Goal: Transaction & Acquisition: Purchase product/service

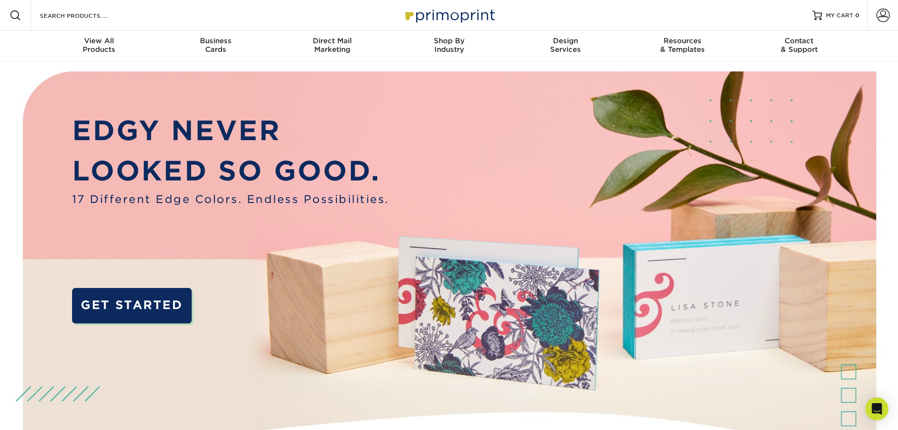
click at [17, 14] on span at bounding box center [16, 16] width 12 height 12
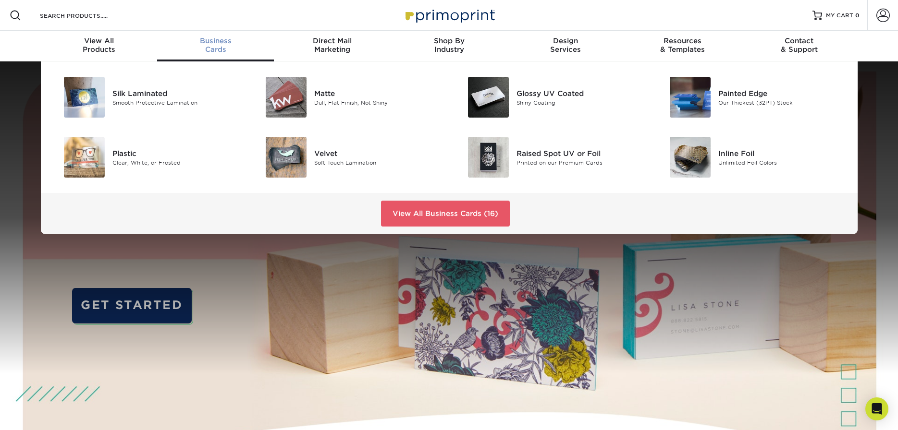
click at [213, 50] on div "Business Cards" at bounding box center [215, 45] width 117 height 17
click at [215, 39] on span "Business" at bounding box center [215, 41] width 117 height 9
click at [448, 212] on link "View All Business Cards (16)" at bounding box center [445, 214] width 129 height 26
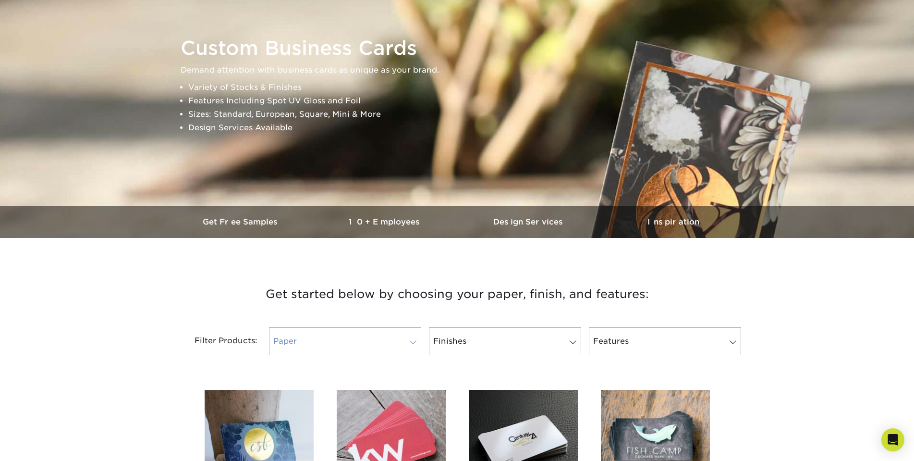
click at [413, 342] on span at bounding box center [412, 342] width 13 height 8
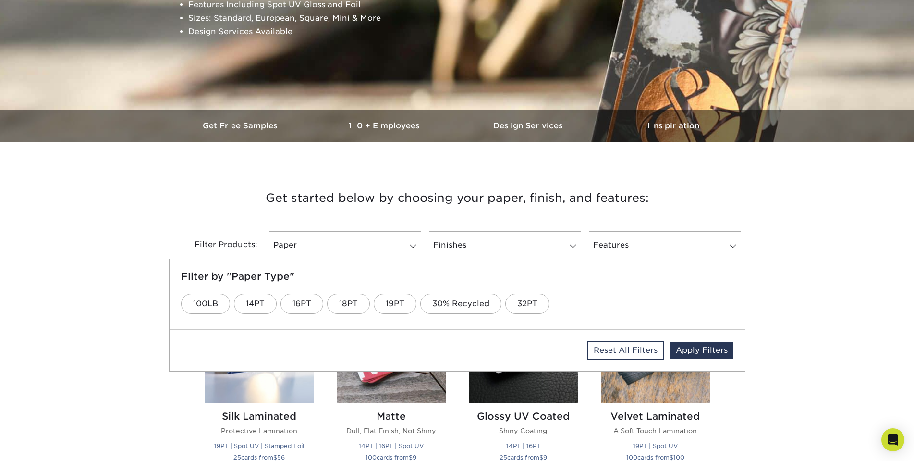
scroll to position [240, 0]
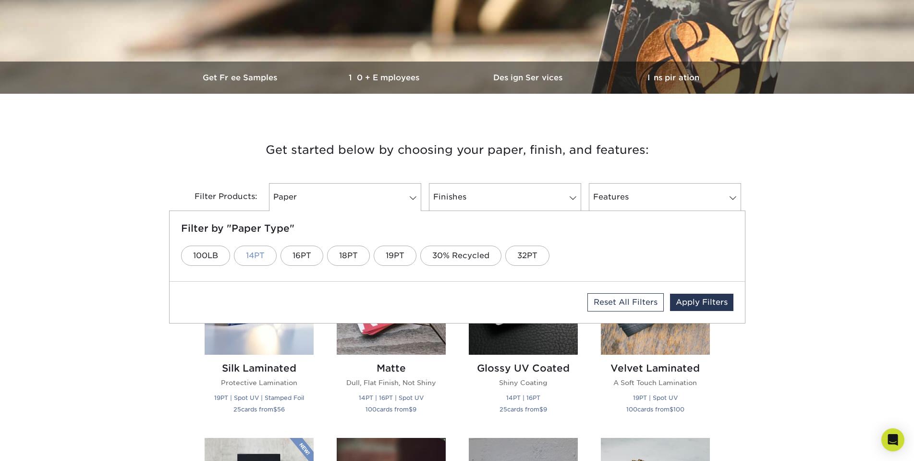
click at [264, 256] on link "14PT" at bounding box center [255, 255] width 43 height 20
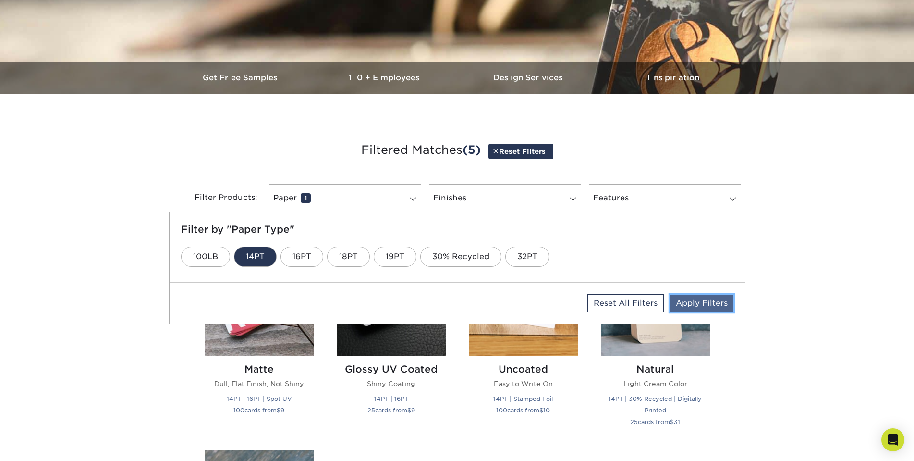
click at [697, 304] on link "Apply Filters" at bounding box center [701, 302] width 63 height 17
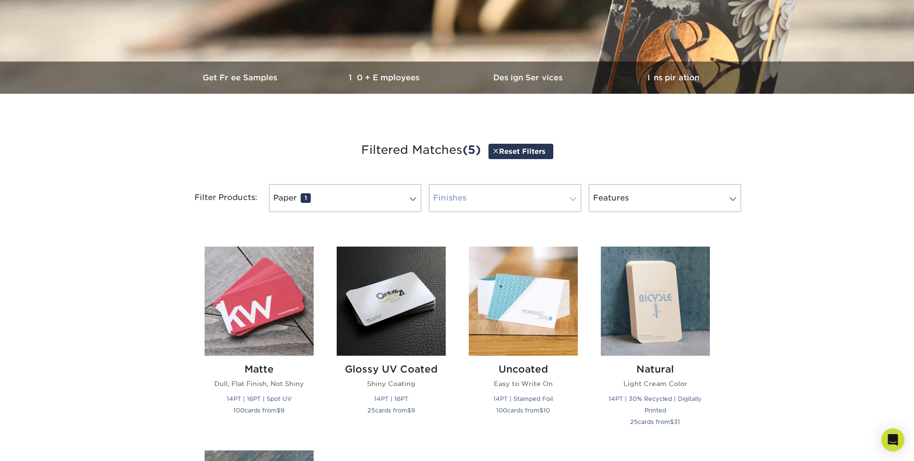
click at [573, 198] on span at bounding box center [572, 199] width 13 height 8
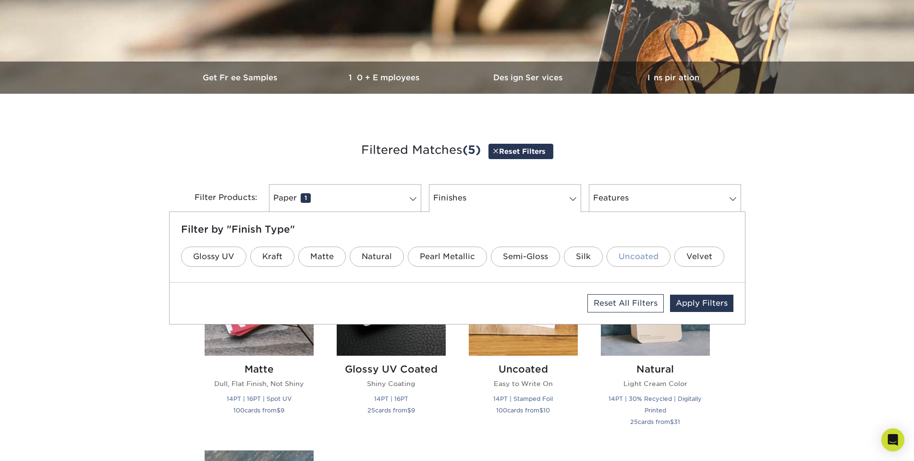
click at [627, 257] on link "Uncoated" at bounding box center [639, 256] width 64 height 20
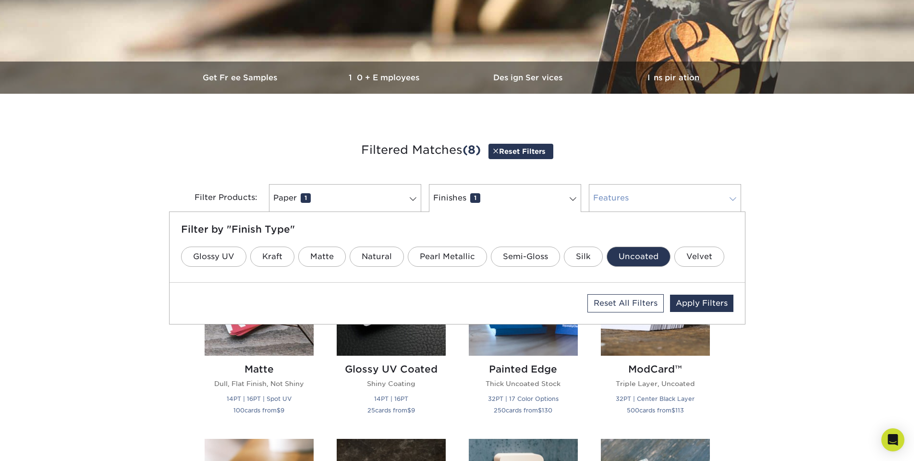
click at [620, 200] on link "Features 0" at bounding box center [665, 198] width 152 height 28
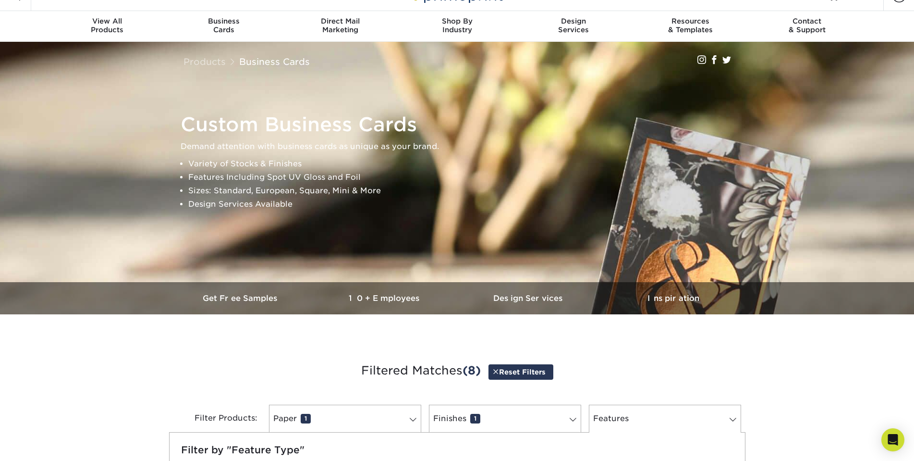
scroll to position [0, 0]
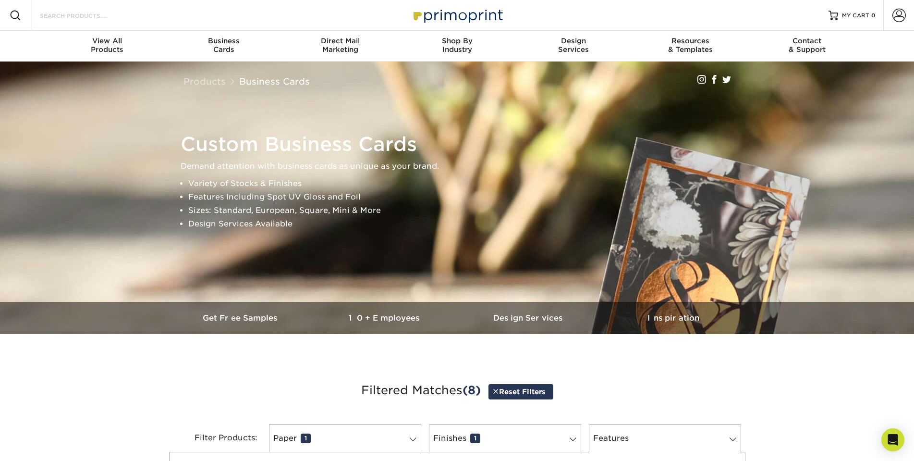
click at [42, 15] on input "Search Products" at bounding box center [86, 16] width 94 height 12
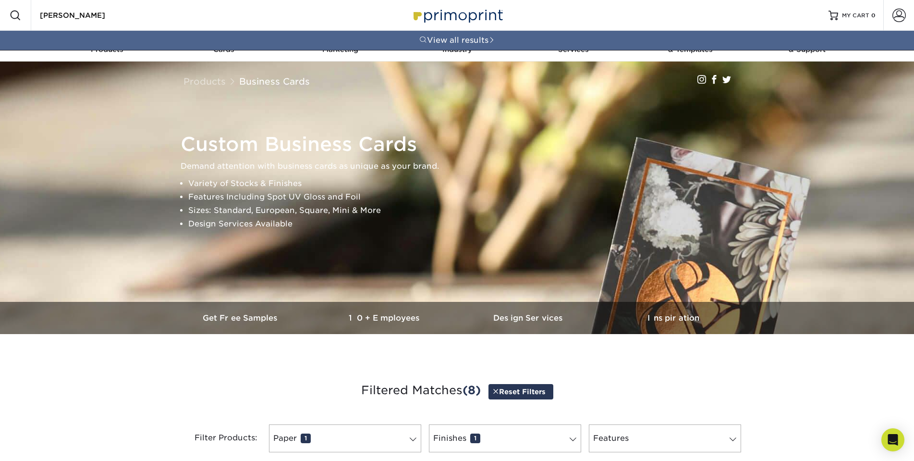
type input "[PERSON_NAME]"
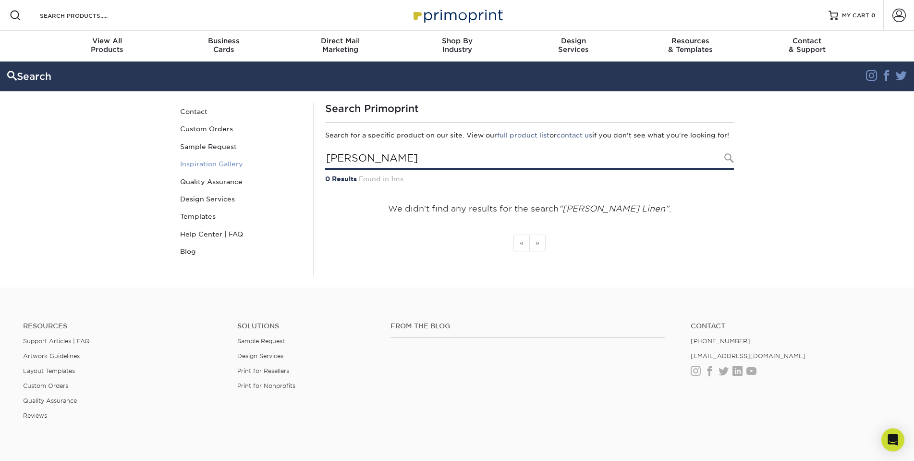
drag, startPoint x: 368, startPoint y: 171, endPoint x: 304, endPoint y: 169, distance: 63.9
click at [304, 169] on div "Search Contact Custom Orders Sample Request Inspiration Gallery Quality Assuran…" at bounding box center [457, 189] width 576 height 196
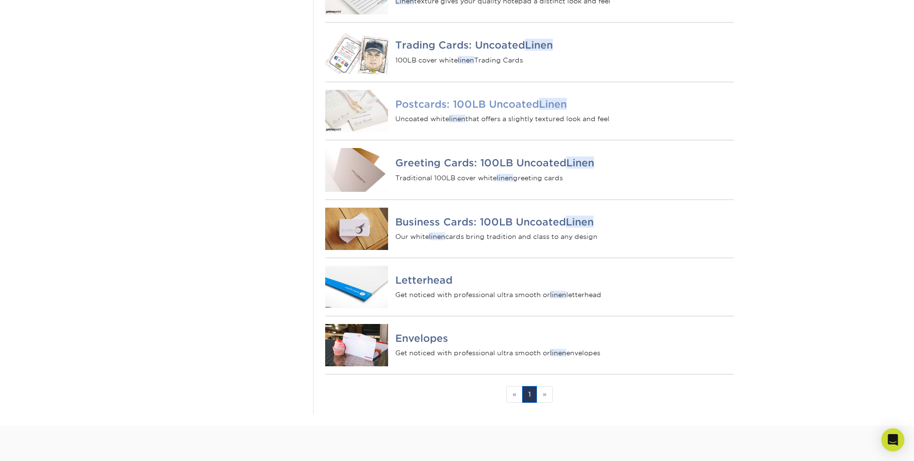
scroll to position [336, 0]
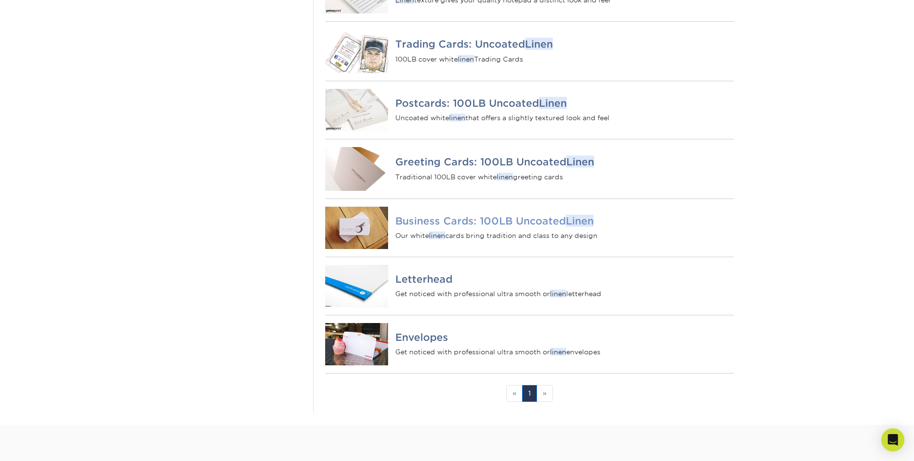
type input "Linen"
click at [496, 240] on p "Our white linen cards bring tradition and class to any design" at bounding box center [564, 236] width 338 height 10
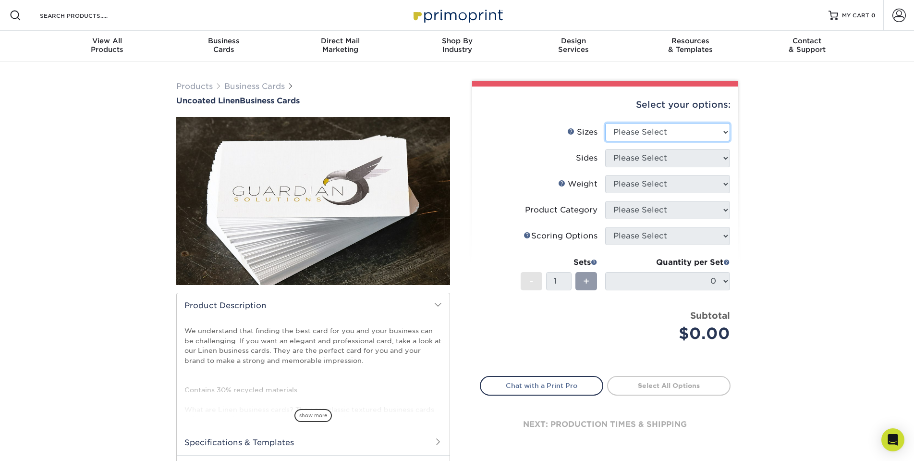
click at [725, 132] on select "Please Select 2" x 3.5" - Standard 2" x 7" - Foldover Card 2.125" x 3.375" - Eu…" at bounding box center [667, 132] width 125 height 18
select select "2.00x3.50"
click at [605, 123] on select "Please Select 2" x 3.5" - Standard 2" x 7" - Foldover Card 2.125" x 3.375" - Eu…" at bounding box center [667, 132] width 125 height 18
click at [714, 204] on ul "Sizes Help Sizes Please Select 2" x 3.5" - Standard 2" x 7" - Foldover Card 2.1…" at bounding box center [605, 240] width 251 height 234
select select "32d3c223-f82c-492b-b915-ba065a00862f"
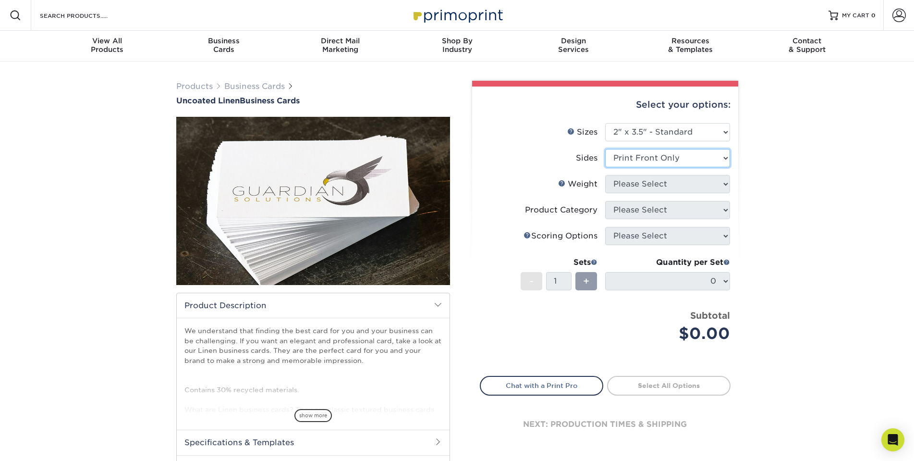
drag, startPoint x: 725, startPoint y: 158, endPoint x: 714, endPoint y: 204, distance: 47.1
click at [605, 149] on select "Please Select Print Both Sides Print Front Only" at bounding box center [667, 158] width 125 height 18
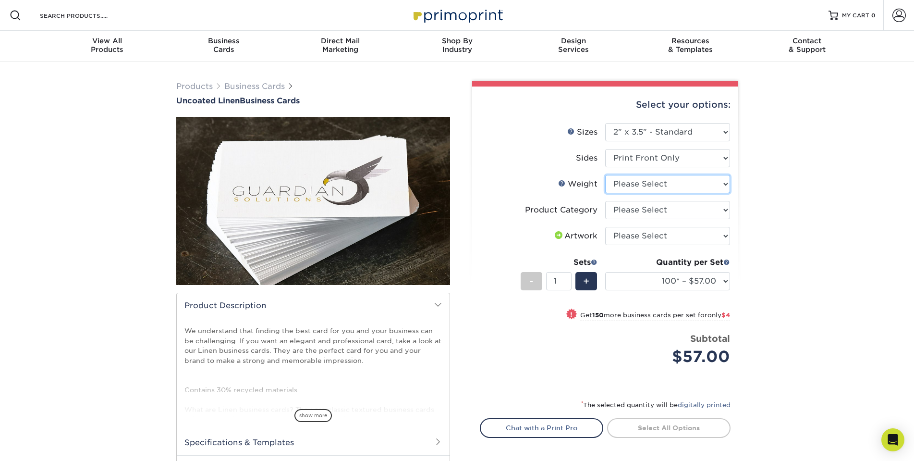
drag, startPoint x: 725, startPoint y: 183, endPoint x: 719, endPoint y: 210, distance: 27.1
click at [719, 210] on ul "Sizes Help Sizes Please Select 2" x 3.5" - Standard 2" x 7" - Foldover Card 2.1…" at bounding box center [605, 251] width 251 height 257
select select "100LB"
click at [605, 175] on select "Please Select 100LB" at bounding box center [667, 184] width 125 height 18
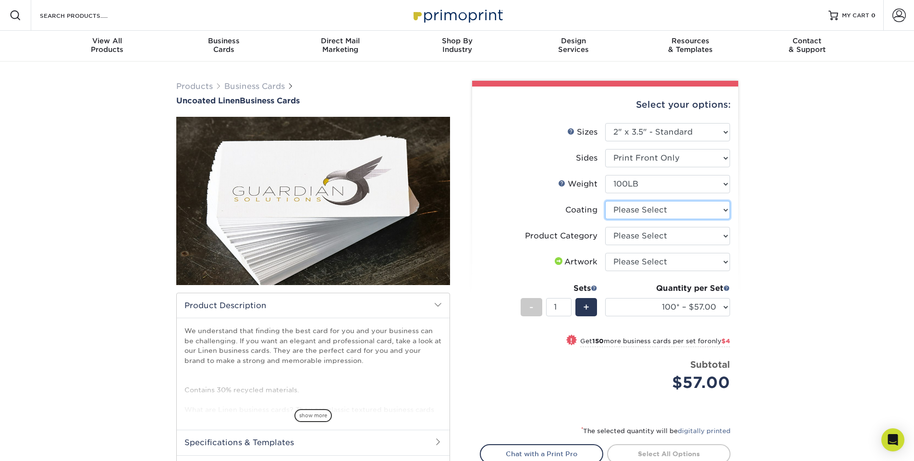
drag, startPoint x: 727, startPoint y: 210, endPoint x: 721, endPoint y: 236, distance: 26.6
click at [721, 236] on ul "Sizes Help Sizes Please Select 2" x 3.5" - Standard 2" x 7" - Foldover Card 2.1…" at bounding box center [605, 264] width 251 height 283
select select "3e7618de-abca-4bda-9f97-8b9129e913d8"
click at [605, 201] on select at bounding box center [667, 210] width 125 height 18
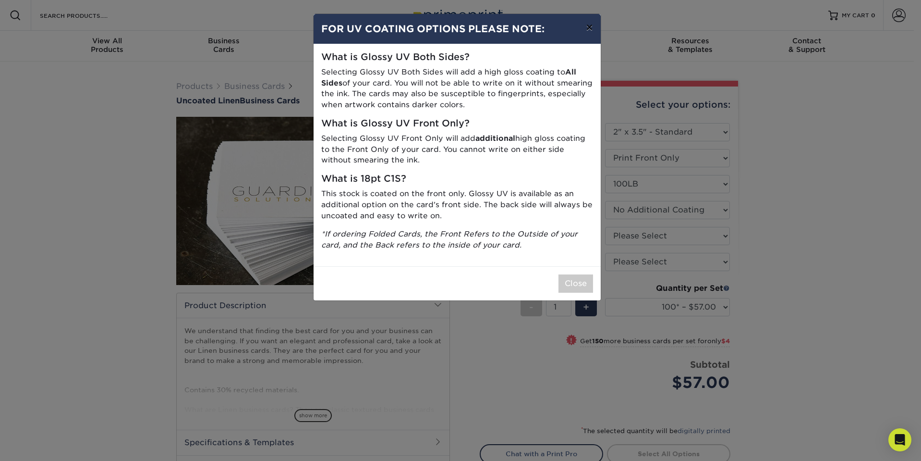
click at [592, 26] on button "×" at bounding box center [589, 27] width 22 height 27
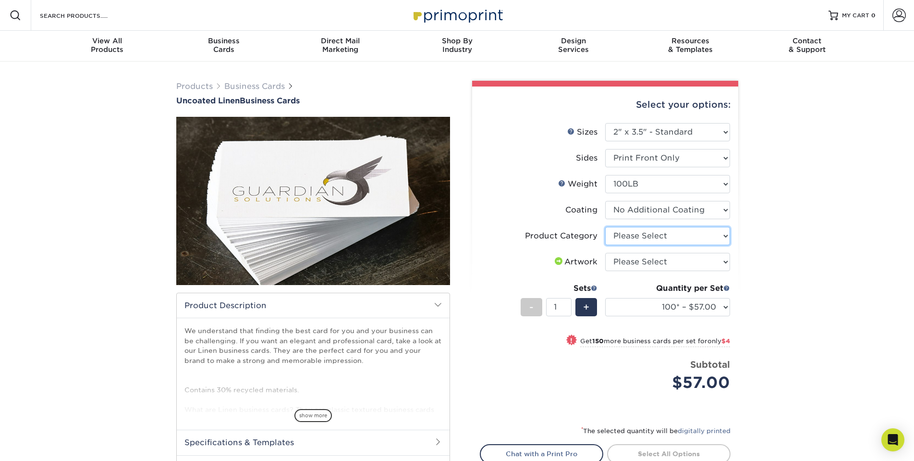
drag, startPoint x: 724, startPoint y: 236, endPoint x: 717, endPoint y: 256, distance: 21.4
click at [717, 256] on ul "Sizes Help Sizes Please Select 2" x 3.5" - Standard 2" x 7" - Foldover Card 2.1…" at bounding box center [605, 264] width 251 height 283
select select "3b5148f1-0588-4f88-a218-97bcfdce65c1"
click at [605, 227] on select "Please Select Business Cards" at bounding box center [667, 236] width 125 height 18
drag, startPoint x: 725, startPoint y: 261, endPoint x: 710, endPoint y: 288, distance: 31.0
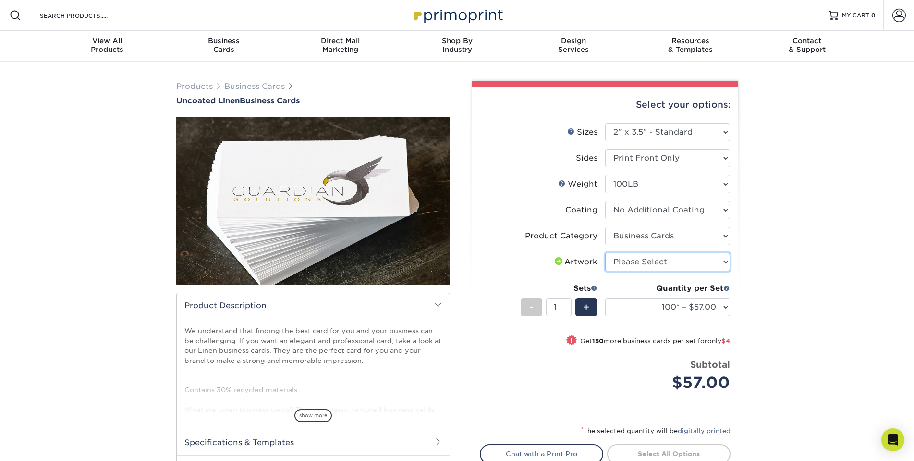
click at [710, 288] on ul "Sizes Help Sizes Please Select 2" x 3.5" - Standard 2" x 7" - Foldover Card 2.1…" at bounding box center [605, 264] width 251 height 283
select select "upload"
click at [605, 253] on select "Please Select I will upload files I need a design - $100" at bounding box center [667, 262] width 125 height 18
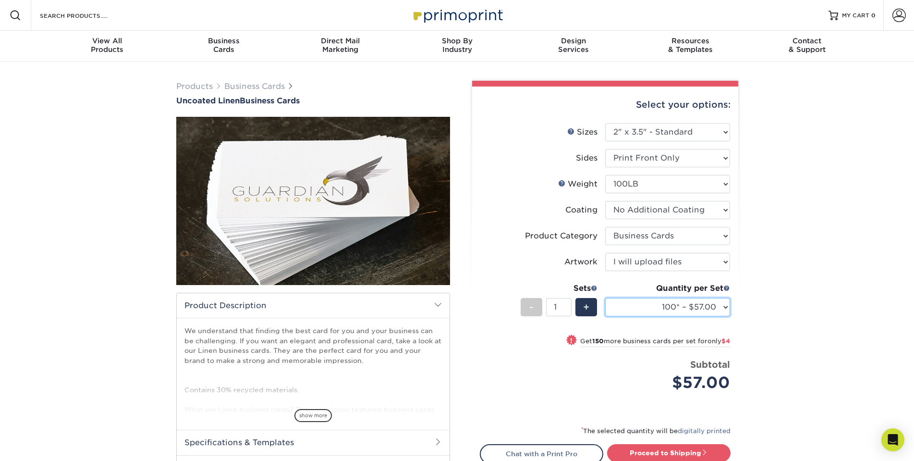
drag, startPoint x: 725, startPoint y: 307, endPoint x: 720, endPoint y: 72, distance: 235.9
click at [720, 72] on div "Products Business Cards Uncoated Linen Business Cards show more" at bounding box center [457, 308] width 914 height 494
select select "500* – $69.00"
click at [605, 298] on select "100* – $57.00 250* – $61.00 500* – $69.00 1000 – $72.00 2500 – $114.00 5000 – $…" at bounding box center [667, 307] width 125 height 18
drag, startPoint x: 723, startPoint y: 157, endPoint x: 710, endPoint y: 183, distance: 29.0
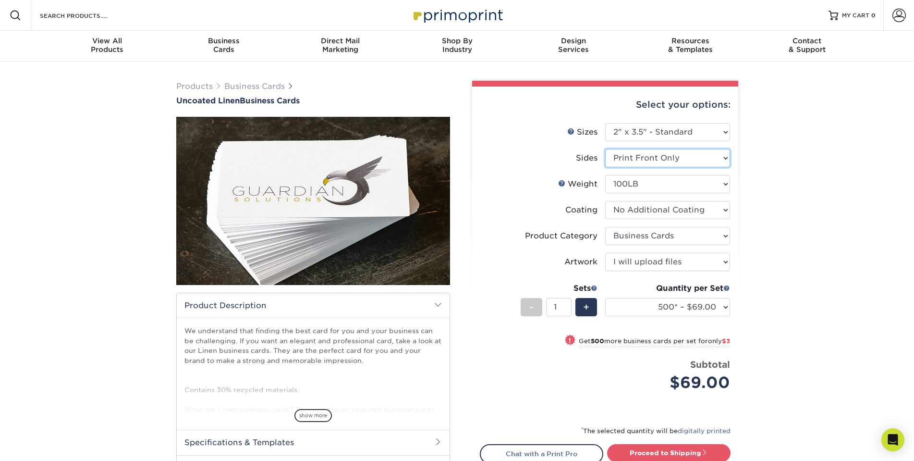
click at [710, 183] on ul "Sizes Help Sizes Please Select 2" x 3.5" - Standard 2" x 7" - Foldover Card 2.1…" at bounding box center [605, 264] width 251 height 283
select select "13abbda7-1d64-4f25-8bb2-c179b224825d"
click at [605, 149] on select "Please Select Print Both Sides Print Front Only" at bounding box center [667, 158] width 125 height 18
select select "-1"
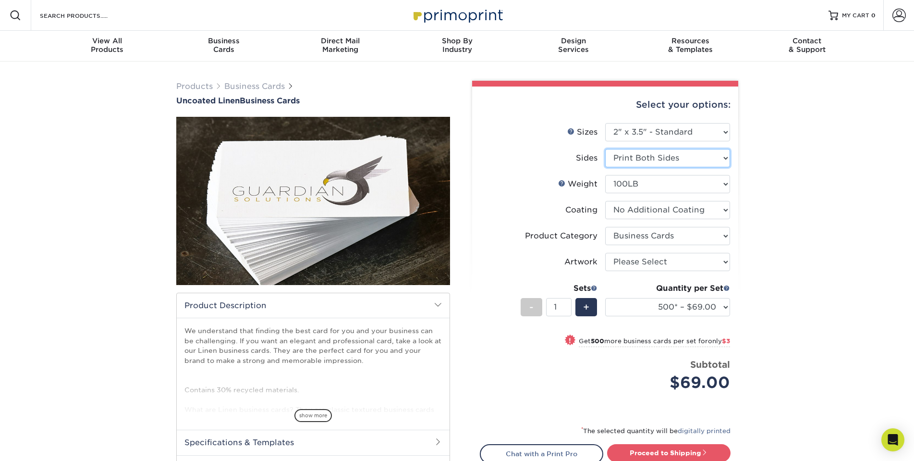
select select "-1"
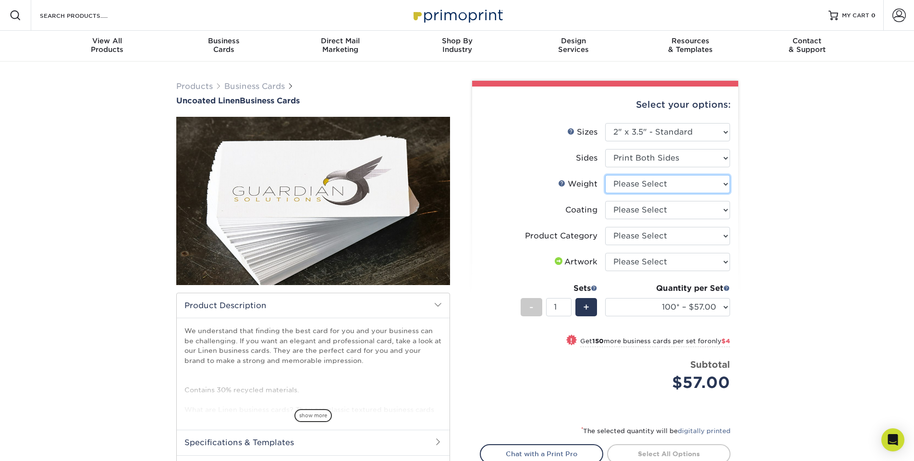
drag, startPoint x: 726, startPoint y: 185, endPoint x: 710, endPoint y: 214, distance: 33.3
click at [710, 214] on ul "Sizes Help Sizes Please Select 2" x 3.5" - Standard 2" x 7" - Foldover Card 2.1…" at bounding box center [605, 264] width 251 height 283
select select "100LB"
click at [605, 175] on select "Please Select 100LB" at bounding box center [667, 184] width 125 height 18
drag, startPoint x: 722, startPoint y: 210, endPoint x: 718, endPoint y: 242, distance: 31.9
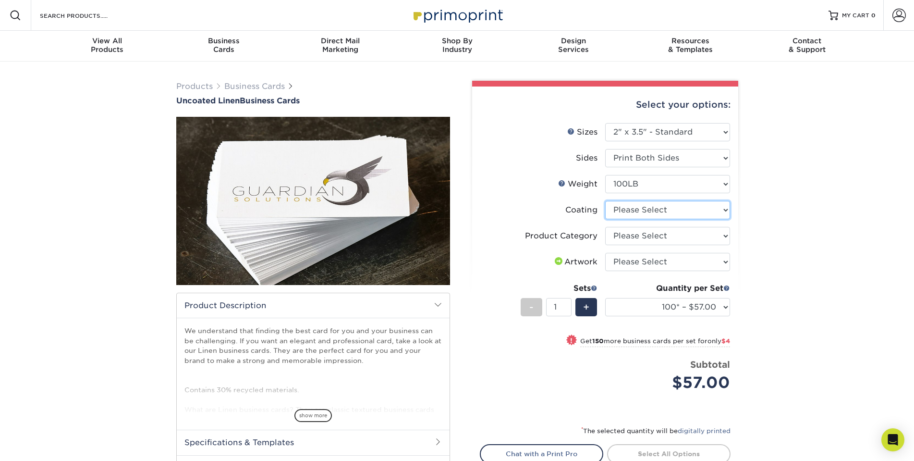
click at [718, 242] on ul "Sizes Help Sizes Please Select 2" x 3.5" - Standard 2" x 7" - Foldover Card 2.1…" at bounding box center [605, 264] width 251 height 283
select select "3e7618de-abca-4bda-9f97-8b9129e913d8"
click at [605, 201] on select at bounding box center [667, 210] width 125 height 18
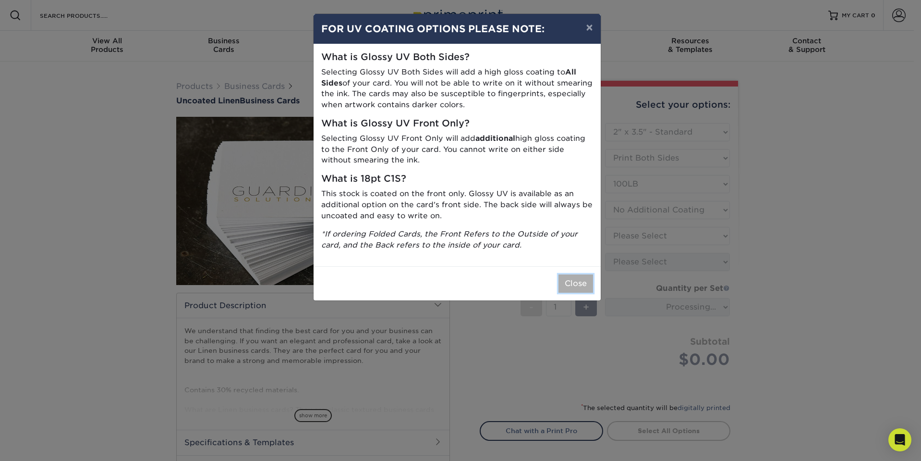
click at [583, 284] on button "Close" at bounding box center [576, 283] width 35 height 18
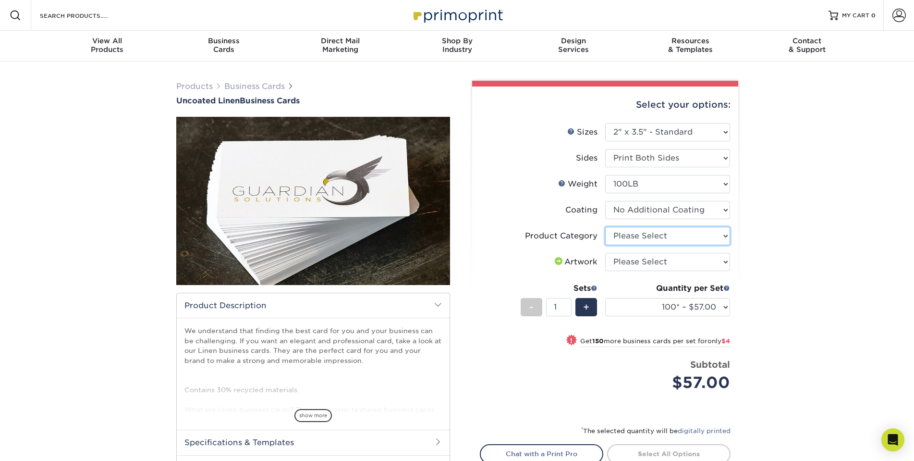
drag, startPoint x: 724, startPoint y: 234, endPoint x: 713, endPoint y: 263, distance: 31.0
click at [713, 263] on ul "Sizes Help Sizes Please Select 2" x 3.5" - Standard 2" x 7" - Foldover Card 2.1…" at bounding box center [605, 264] width 251 height 283
select select "3b5148f1-0588-4f88-a218-97bcfdce65c1"
click at [605, 227] on select "Please Select Business Cards" at bounding box center [667, 236] width 125 height 18
click at [725, 261] on select "Please Select I will upload files I need a design - $100" at bounding box center [667, 262] width 125 height 18
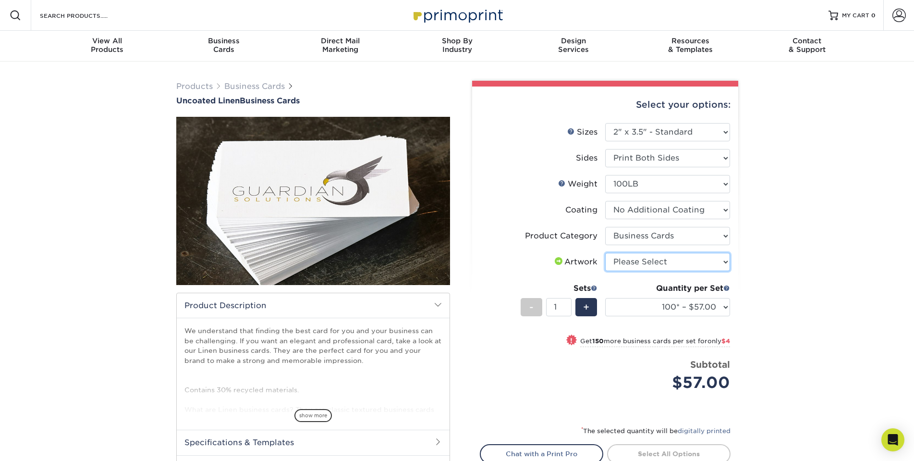
select select "upload"
click at [605, 253] on select "Please Select I will upload files I need a design - $100" at bounding box center [667, 262] width 125 height 18
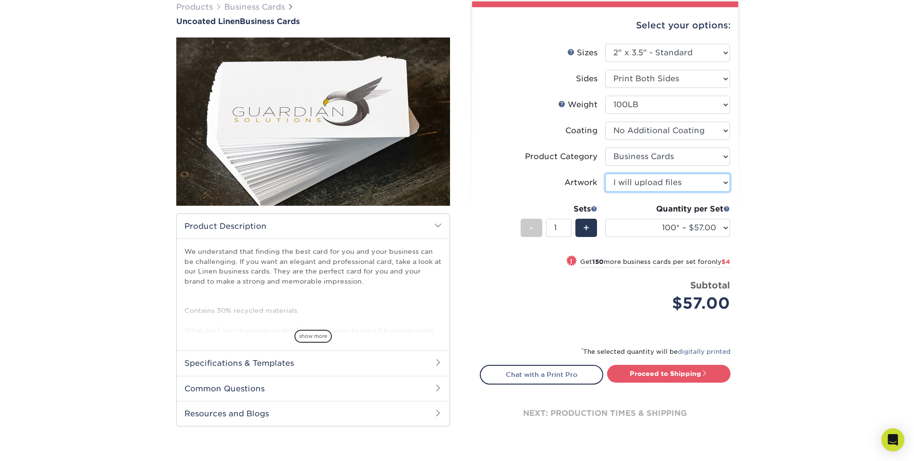
scroll to position [96, 0]
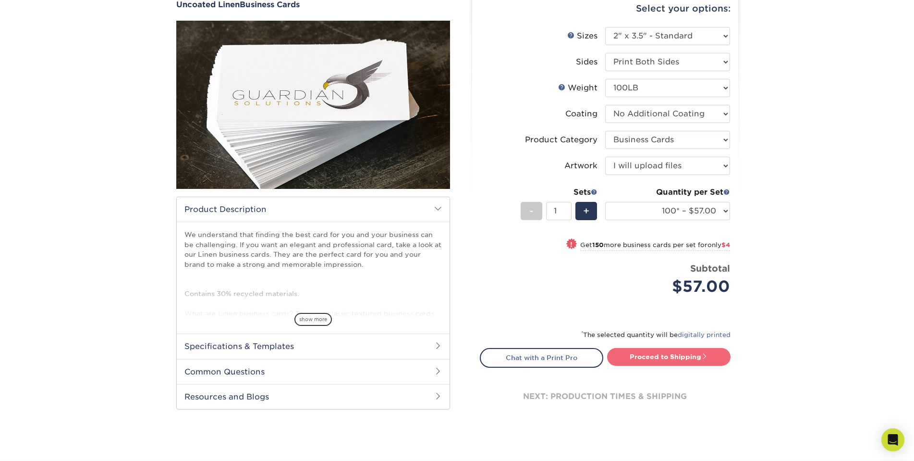
click at [697, 356] on link "Proceed to Shipping" at bounding box center [668, 356] width 123 height 17
type input "Set 1"
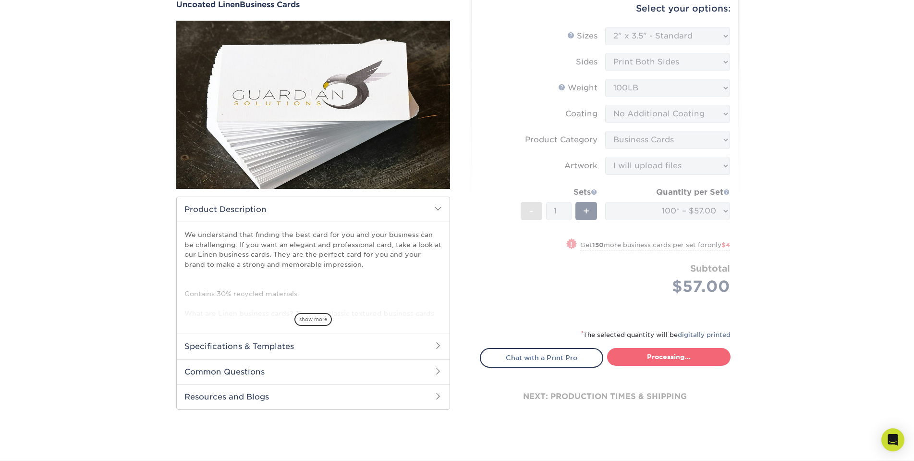
select select "24c89b93-cee1-4ec0-80df-0ff95a9270dd"
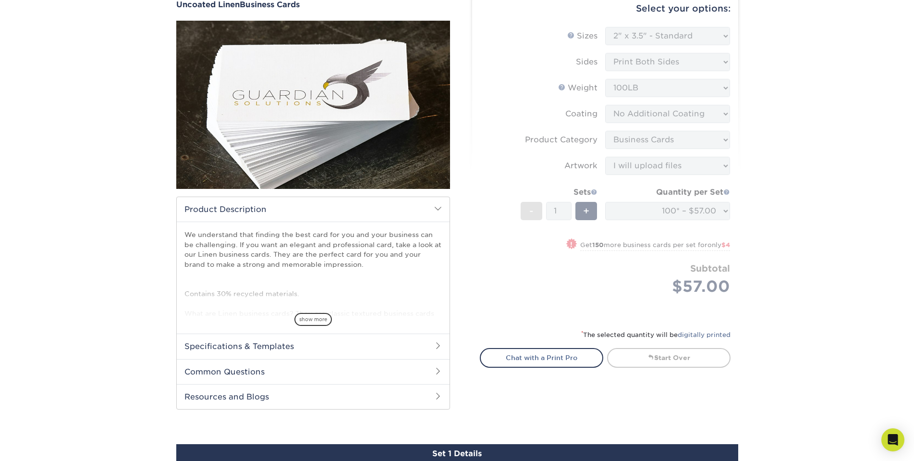
scroll to position [470, 0]
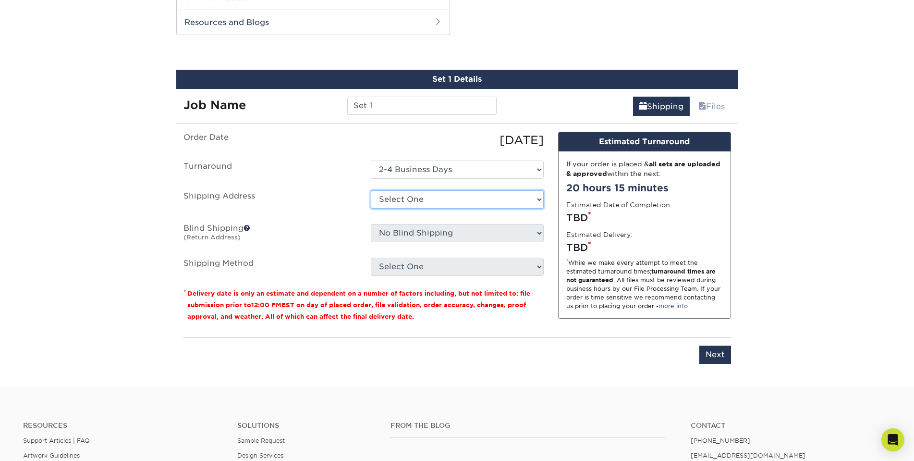
click at [539, 197] on select "Select One + Add New Address - Login" at bounding box center [457, 199] width 173 height 18
click at [539, 198] on select "Select One + Add New Address - Login" at bounding box center [457, 199] width 173 height 18
